Goal: Check status: Check status

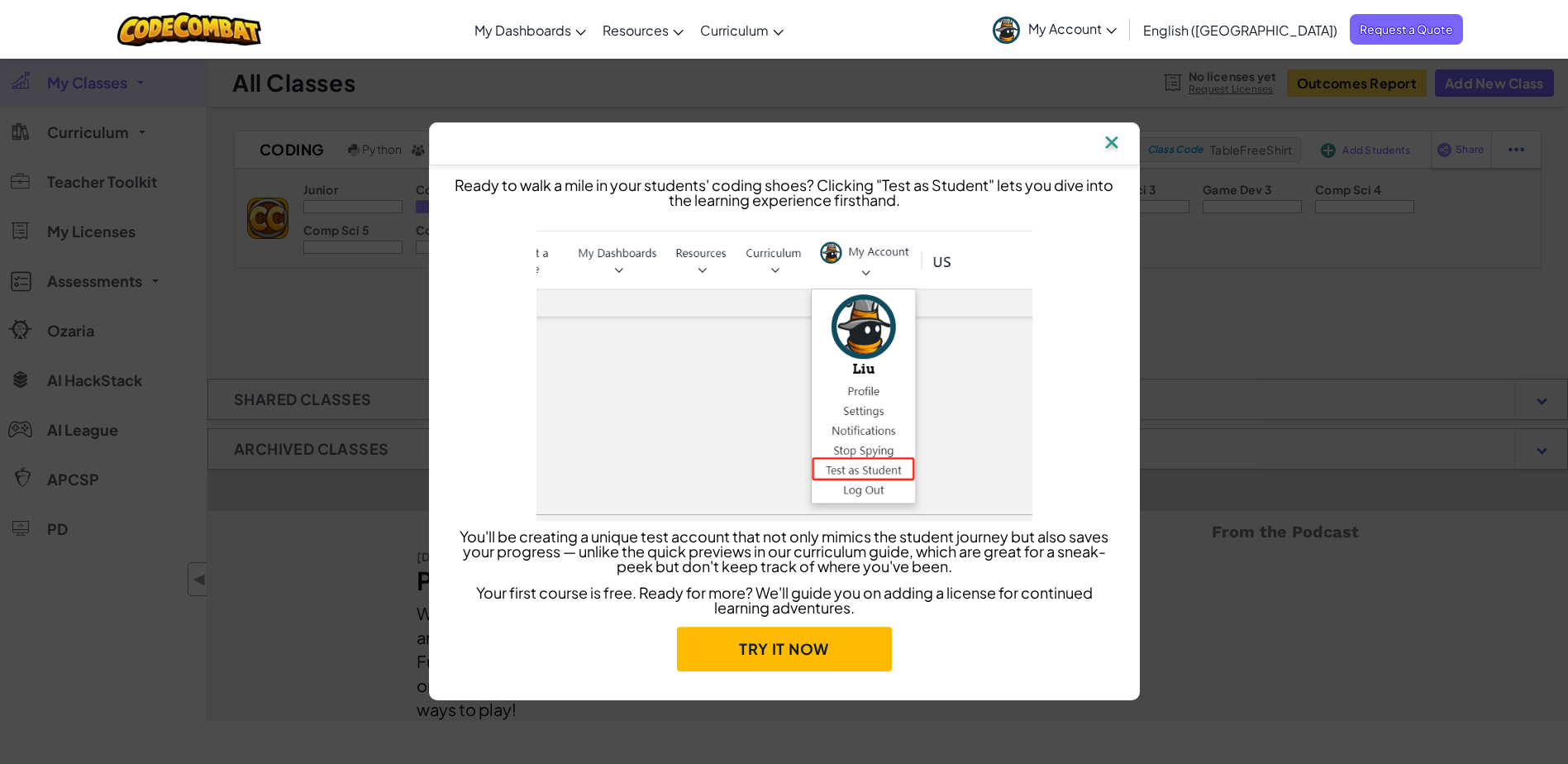
click at [1110, 140] on img at bounding box center [1112, 143] width 21 height 24
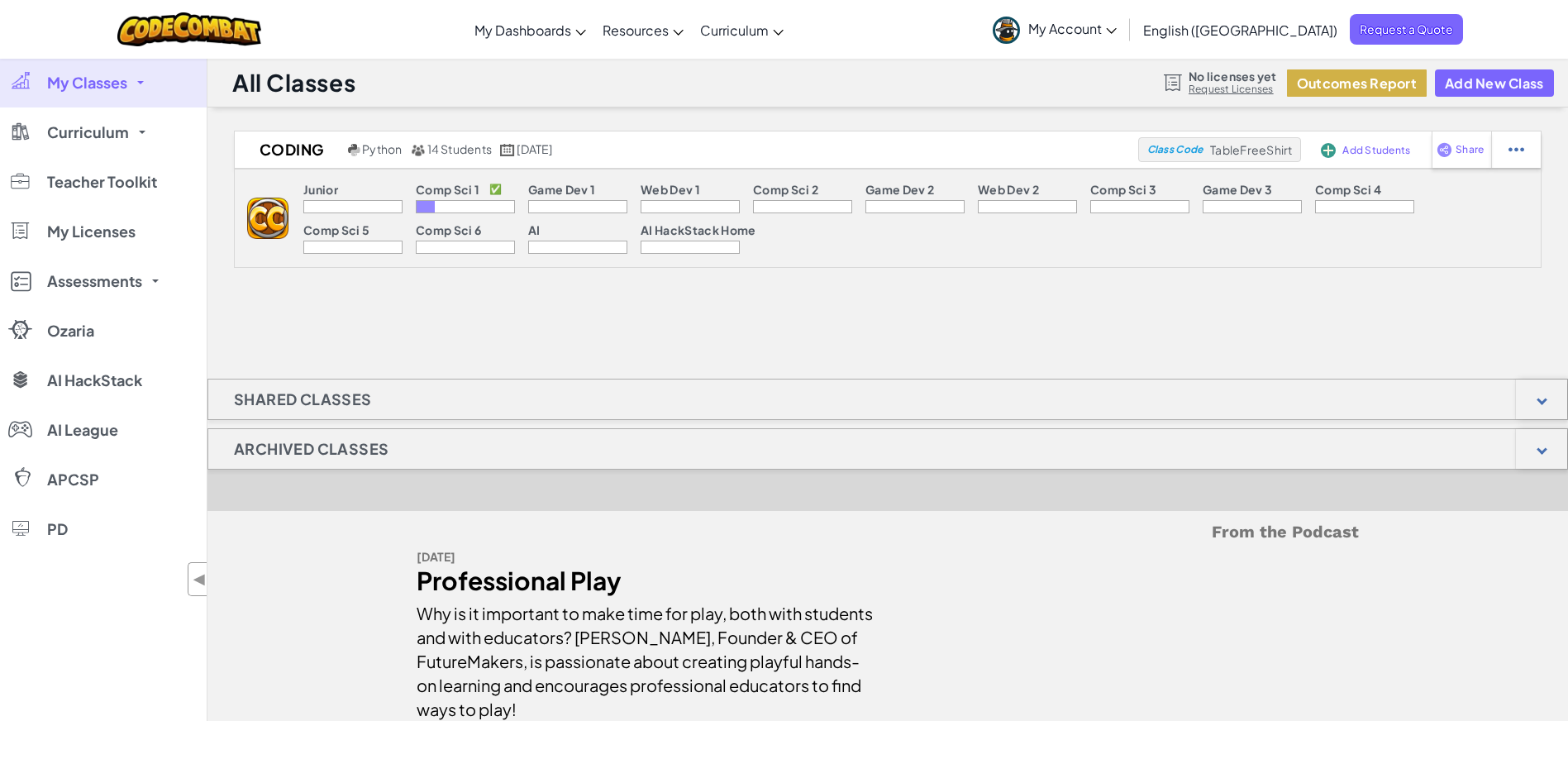
click at [1349, 85] on button "Outcomes Report" at bounding box center [1356, 83] width 140 height 27
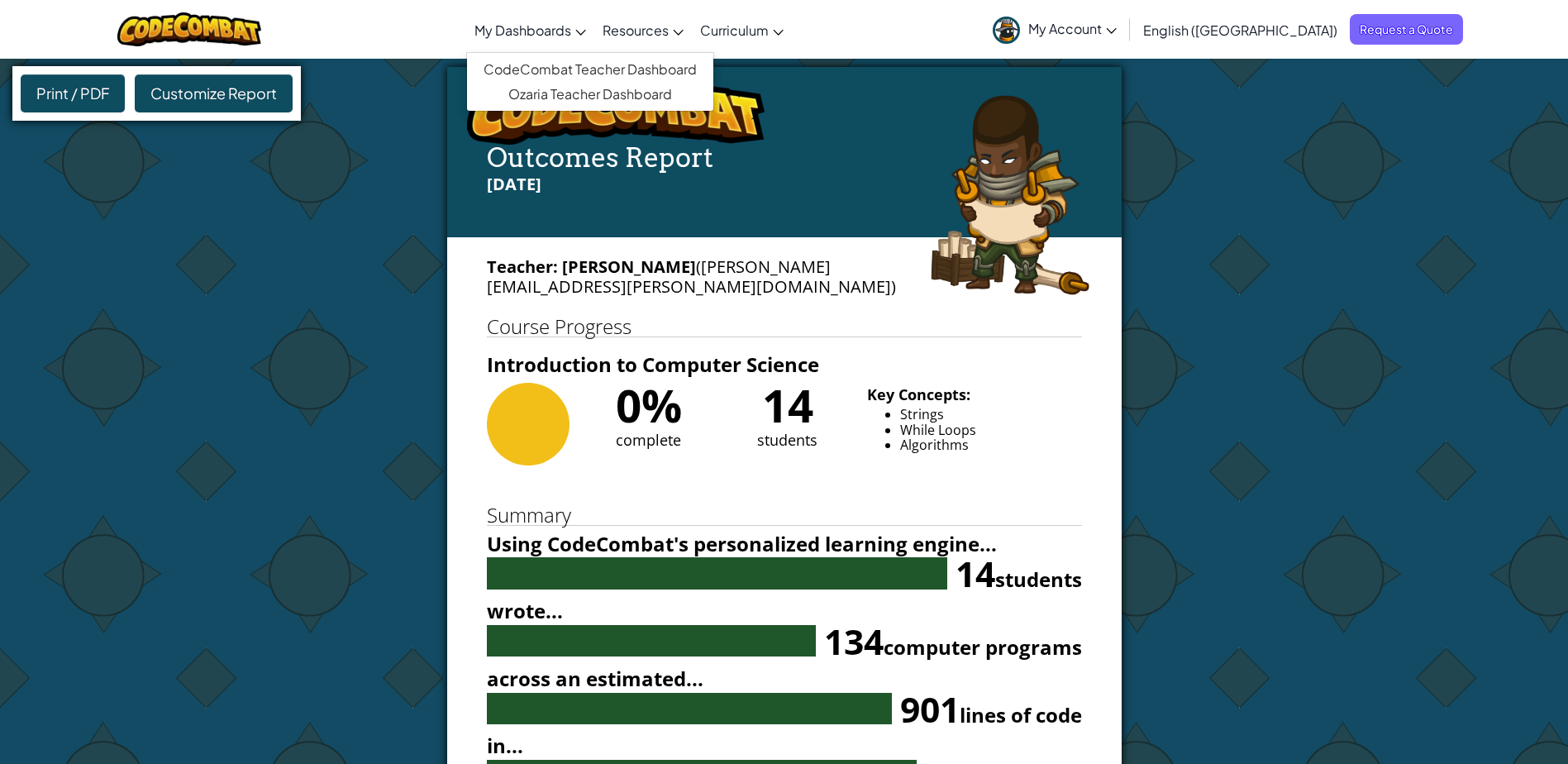
click at [586, 33] on icon at bounding box center [581, 32] width 10 height 6
click at [636, 73] on link "CodeCombat Teacher Dashboard" at bounding box center [590, 68] width 246 height 24
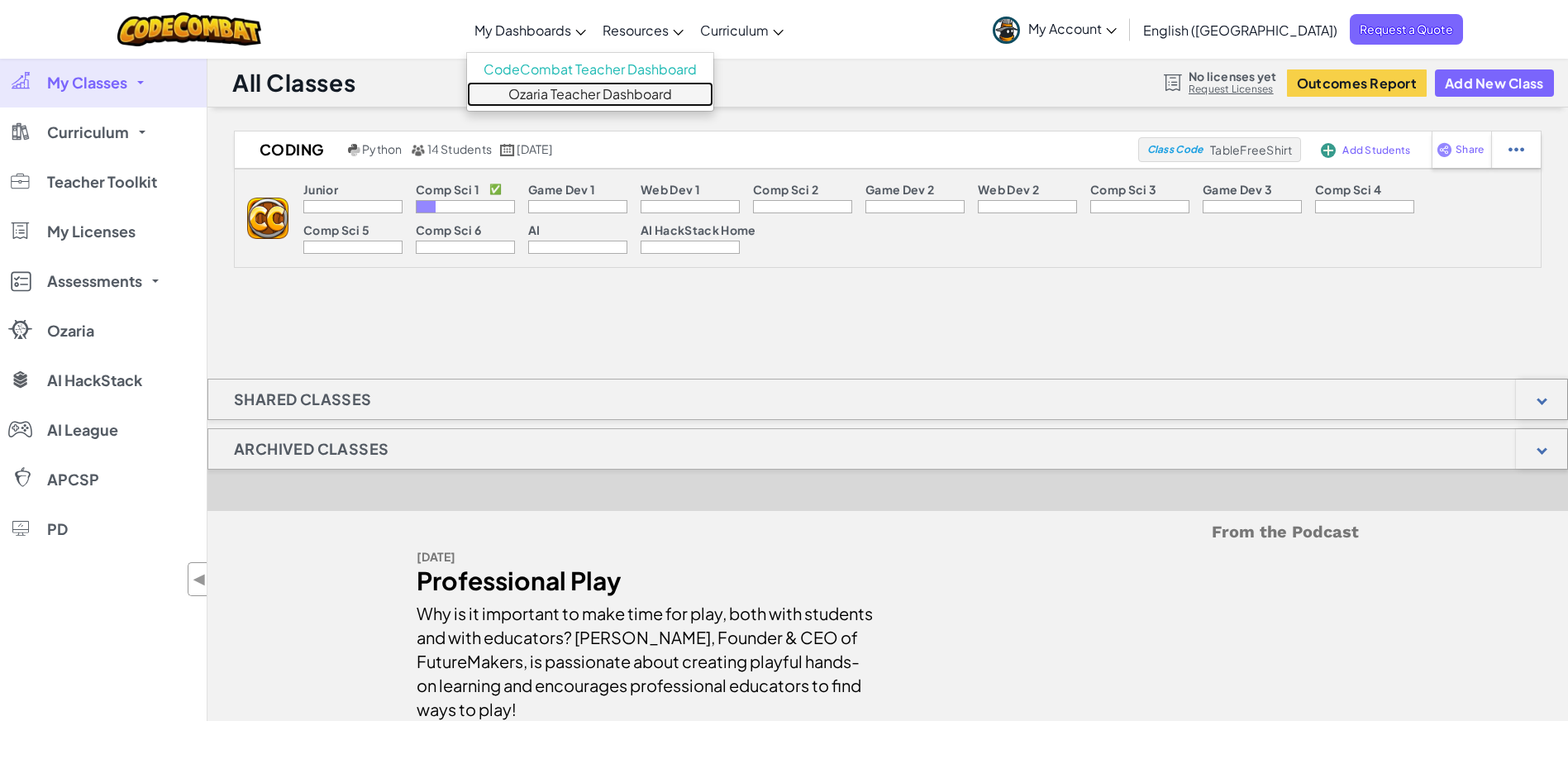
click at [677, 93] on link "Ozaria Teacher Dashboard" at bounding box center [590, 94] width 246 height 24
click at [635, 67] on link "CodeCombat Teacher Dashboard" at bounding box center [590, 68] width 246 height 24
click at [116, 89] on span "My Classes" at bounding box center [87, 82] width 80 height 15
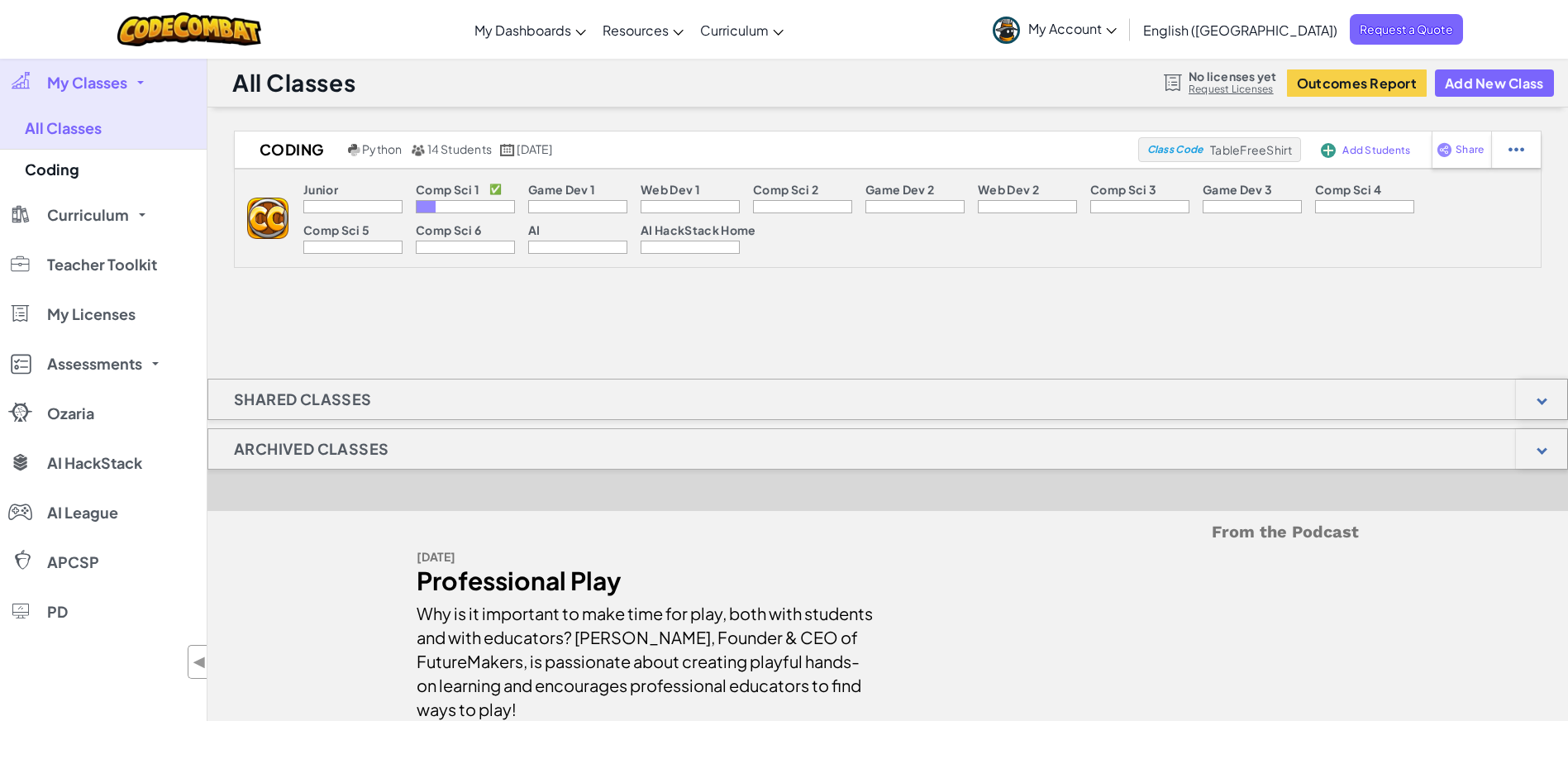
click at [116, 89] on span "My Classes" at bounding box center [87, 82] width 80 height 15
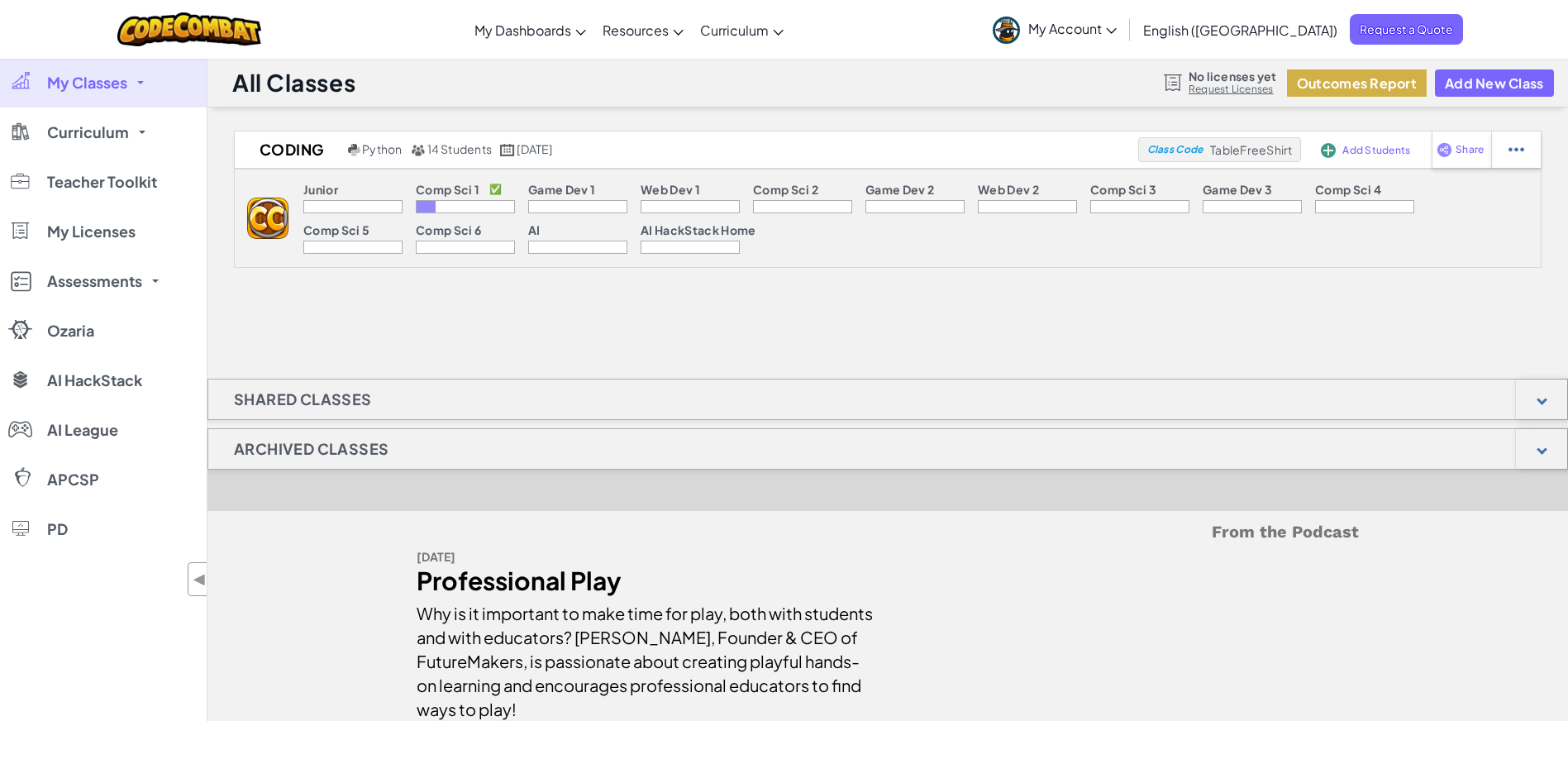
click at [1365, 79] on button "Outcomes Report" at bounding box center [1356, 83] width 140 height 27
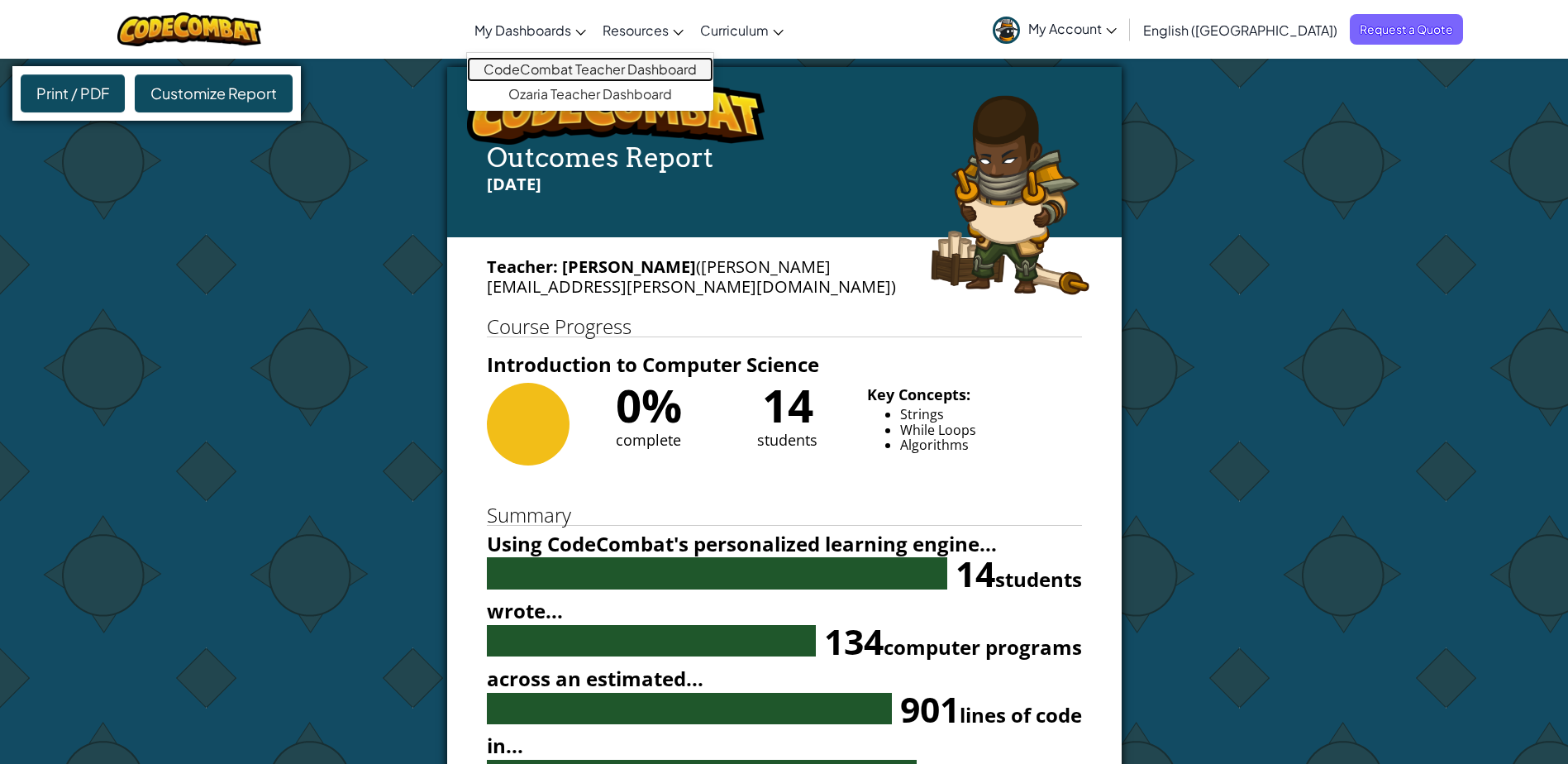
click at [641, 67] on link "CodeCombat Teacher Dashboard" at bounding box center [590, 68] width 246 height 24
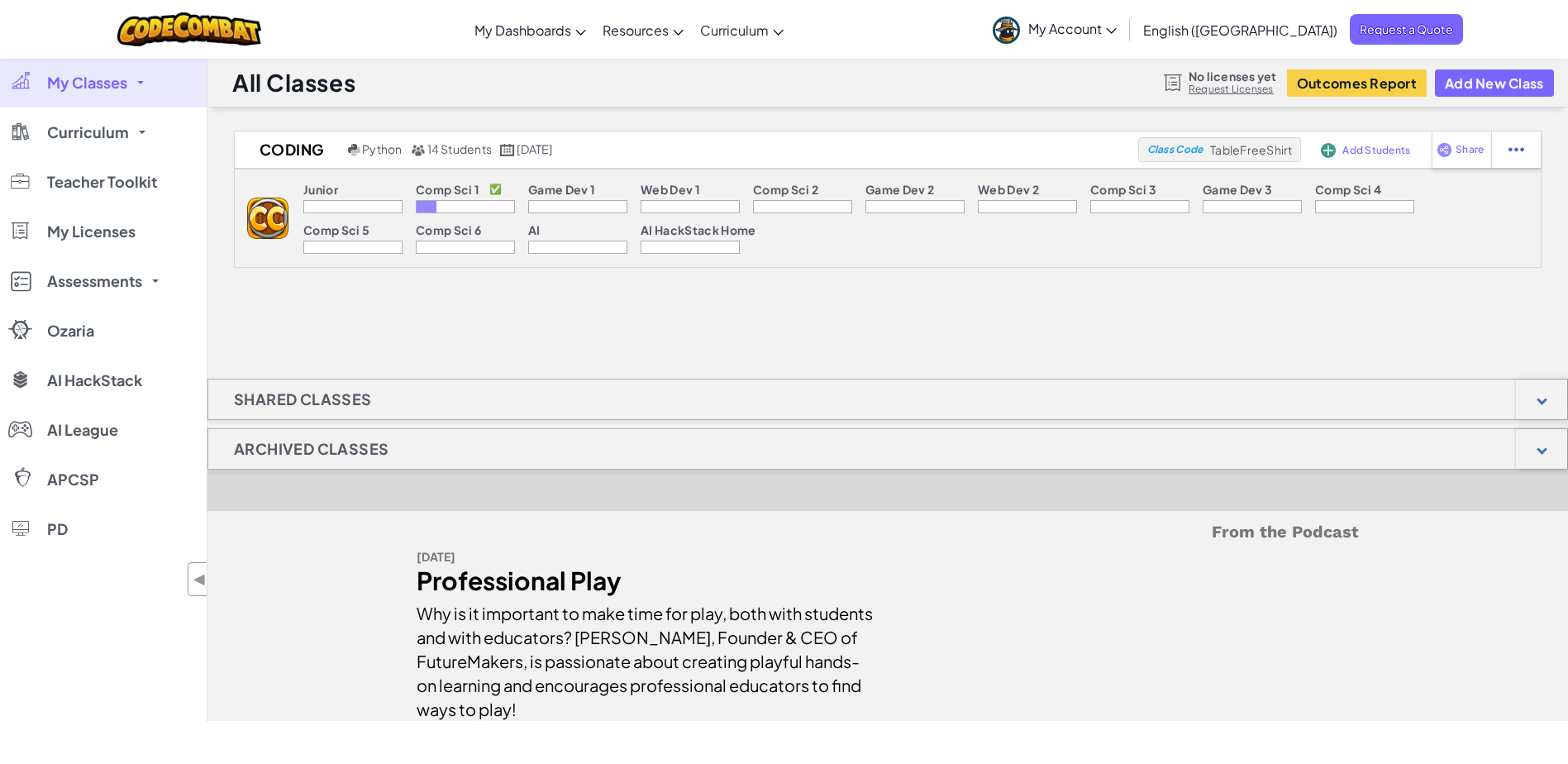
click at [443, 198] on div "Comp Sci 1 ✅" at bounding box center [465, 191] width 100 height 18
click at [443, 200] on div at bounding box center [465, 207] width 100 height 14
click at [443, 211] on div at bounding box center [465, 207] width 100 height 14
click at [443, 191] on p "Comp Sci 1" at bounding box center [446, 190] width 64 height 14
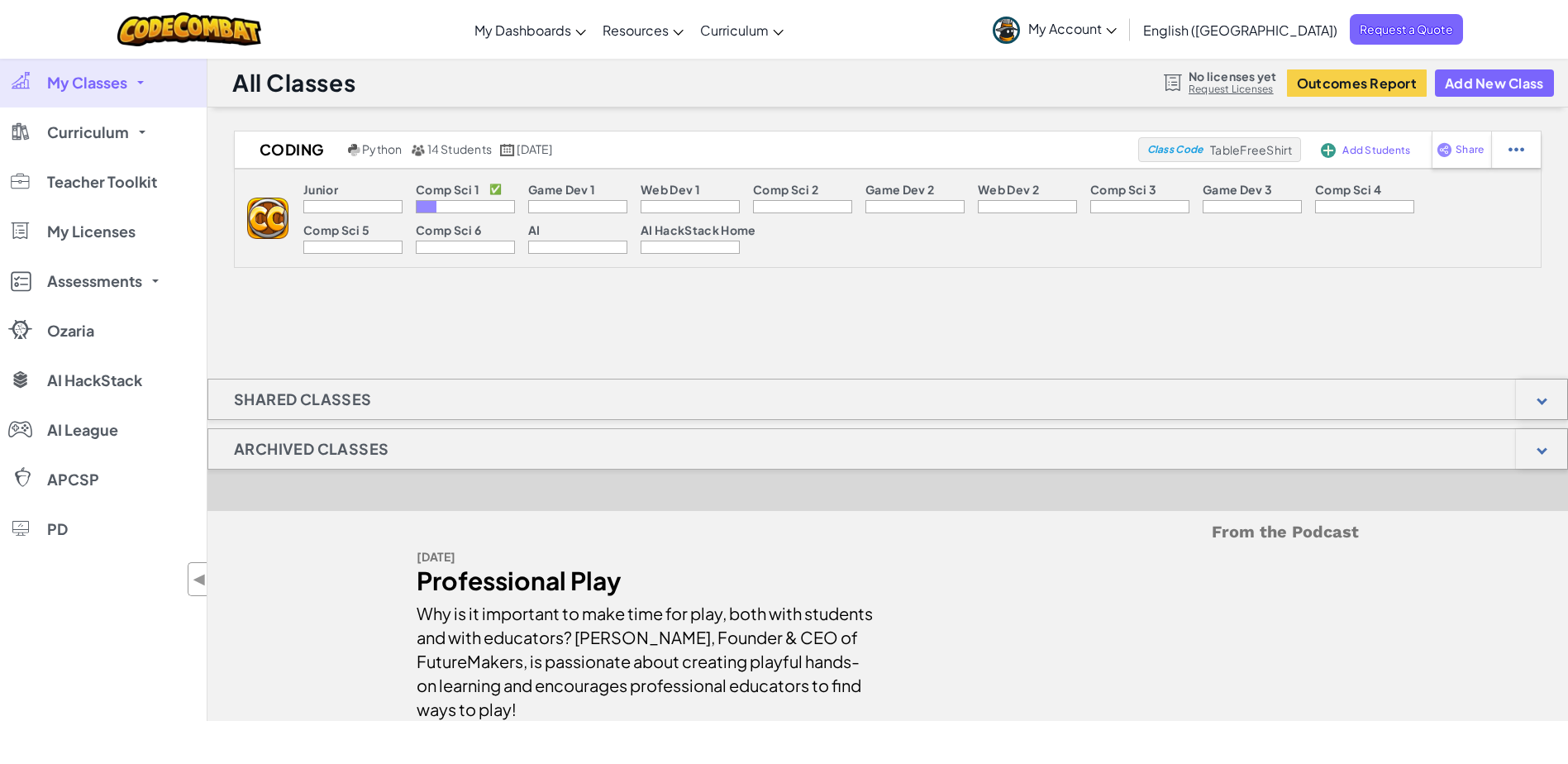
click at [425, 203] on div at bounding box center [426, 207] width 20 height 12
click at [148, 82] on link "My Classes" at bounding box center [103, 82] width 206 height 50
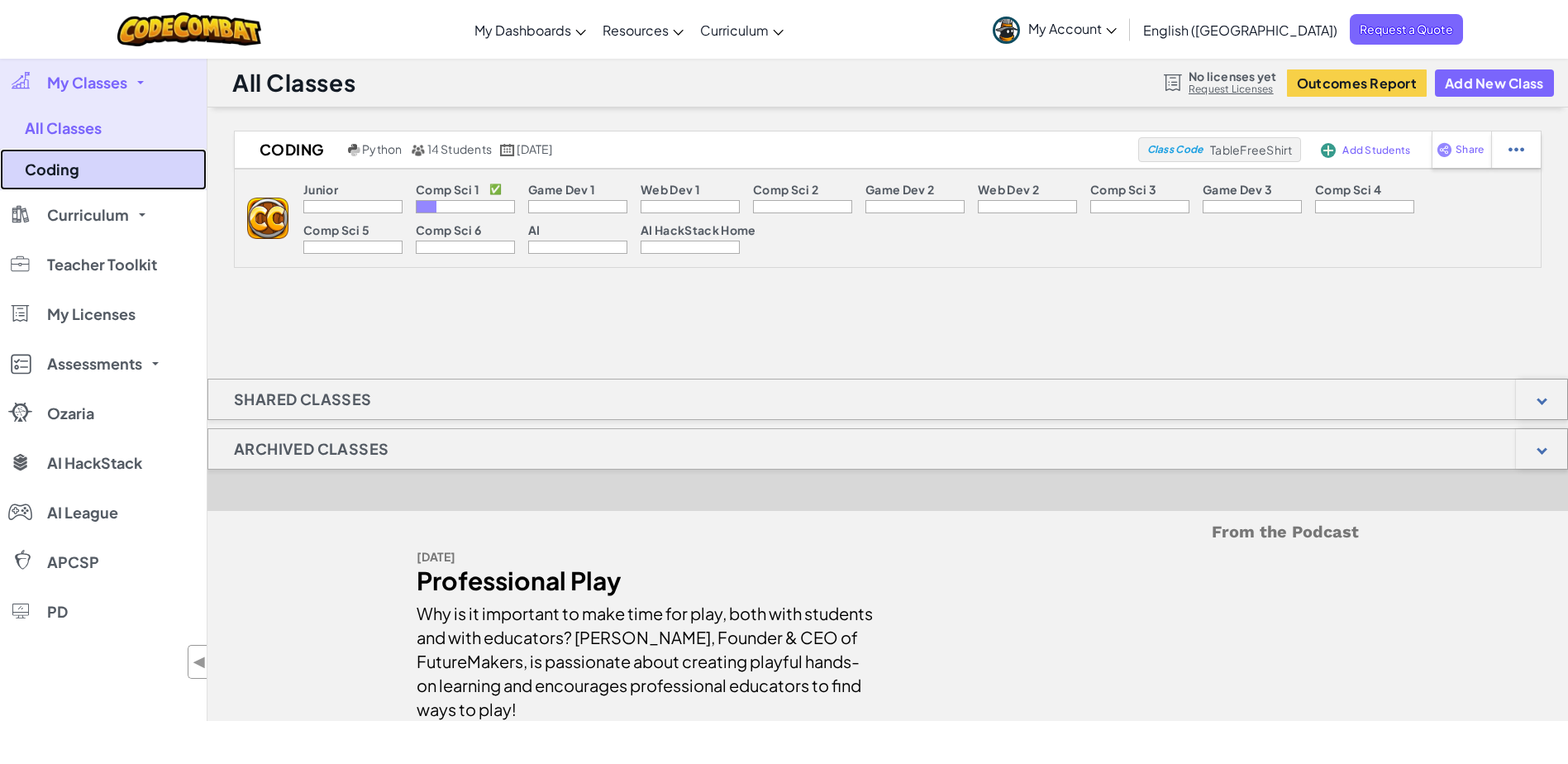
click at [71, 172] on link "Coding" at bounding box center [103, 169] width 206 height 41
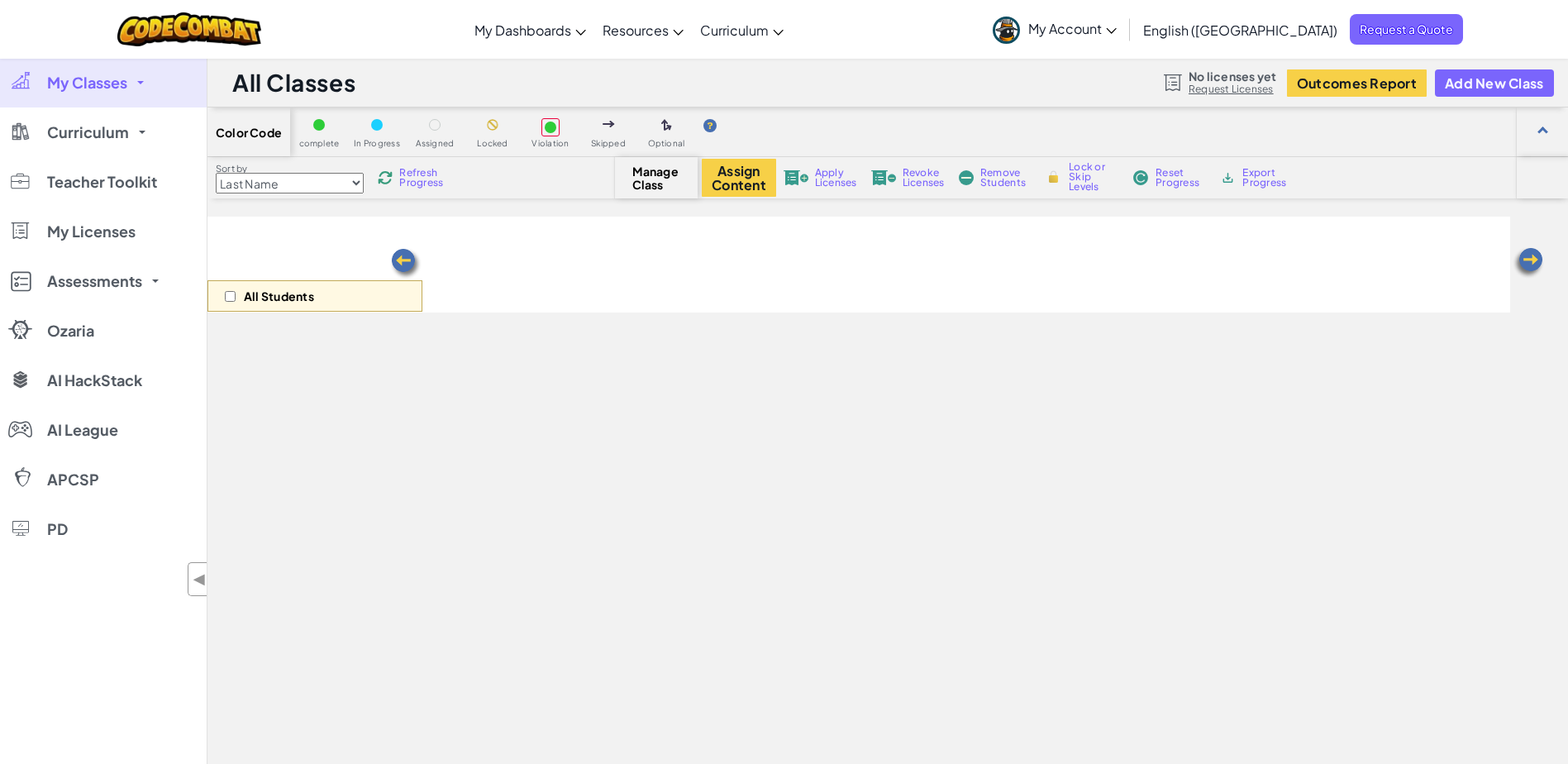
select select "560f1a9f22961295f9427742"
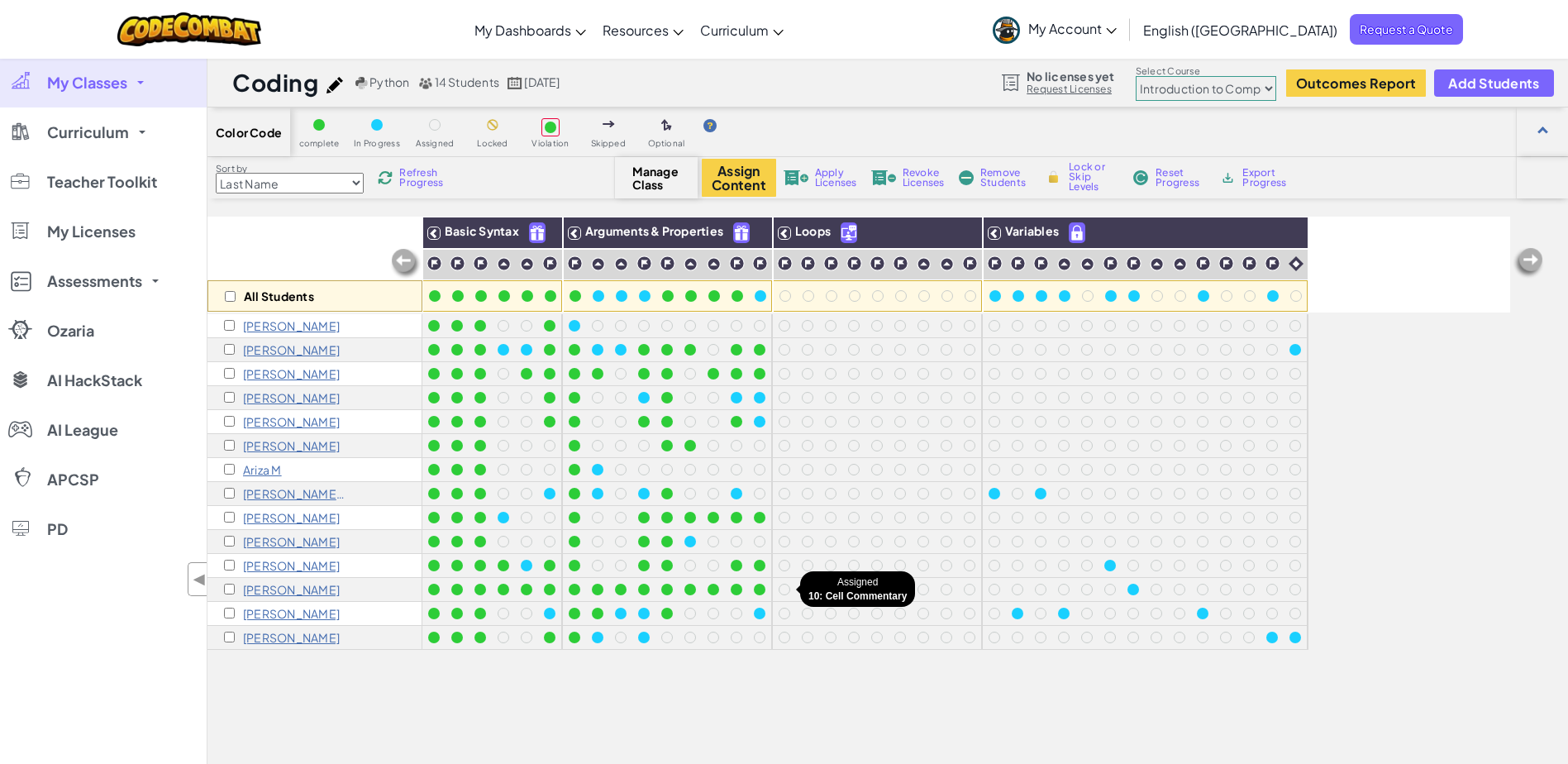
click at [784, 588] on div at bounding box center [784, 589] width 12 height 12
click at [784, 587] on div at bounding box center [784, 589] width 12 height 12
